Goal: Task Accomplishment & Management: Manage account settings

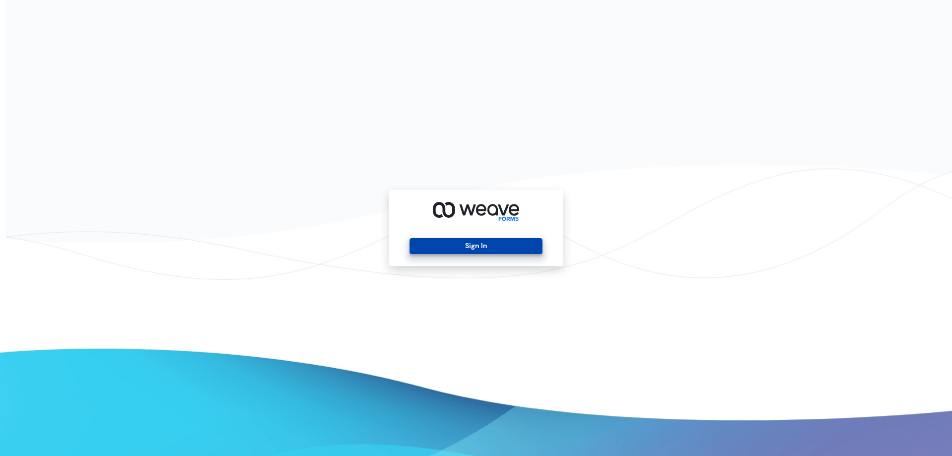
click at [483, 245] on button "Sign In" at bounding box center [475, 246] width 132 height 16
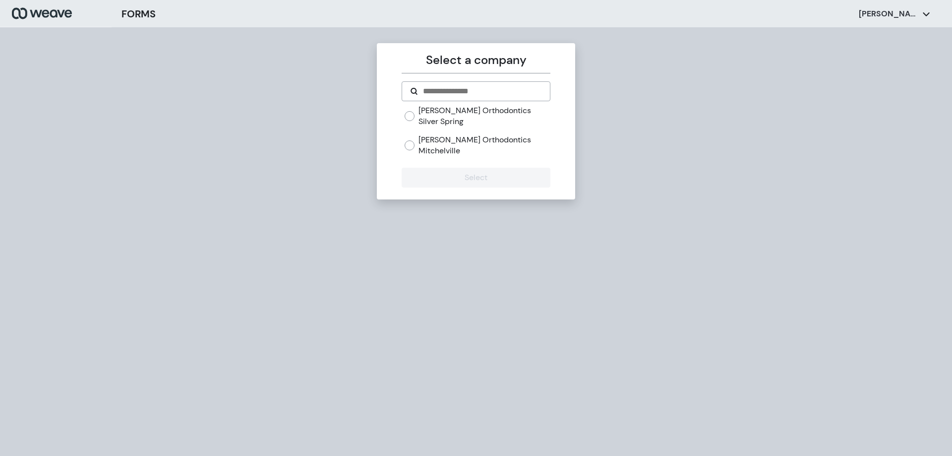
click at [515, 134] on label "[PERSON_NAME] Orthodontics Mitchelville" at bounding box center [483, 144] width 131 height 21
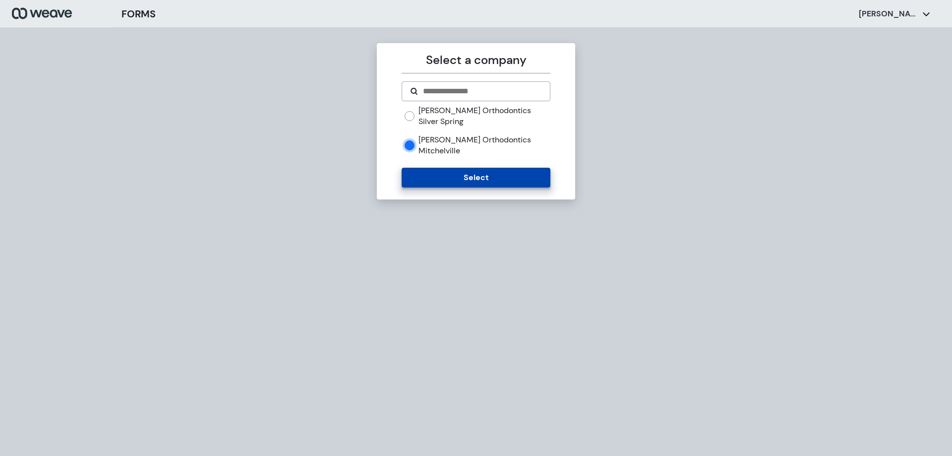
click at [503, 168] on button "Select" at bounding box center [476, 178] width 148 height 20
